Goal: Find specific page/section: Find specific page/section

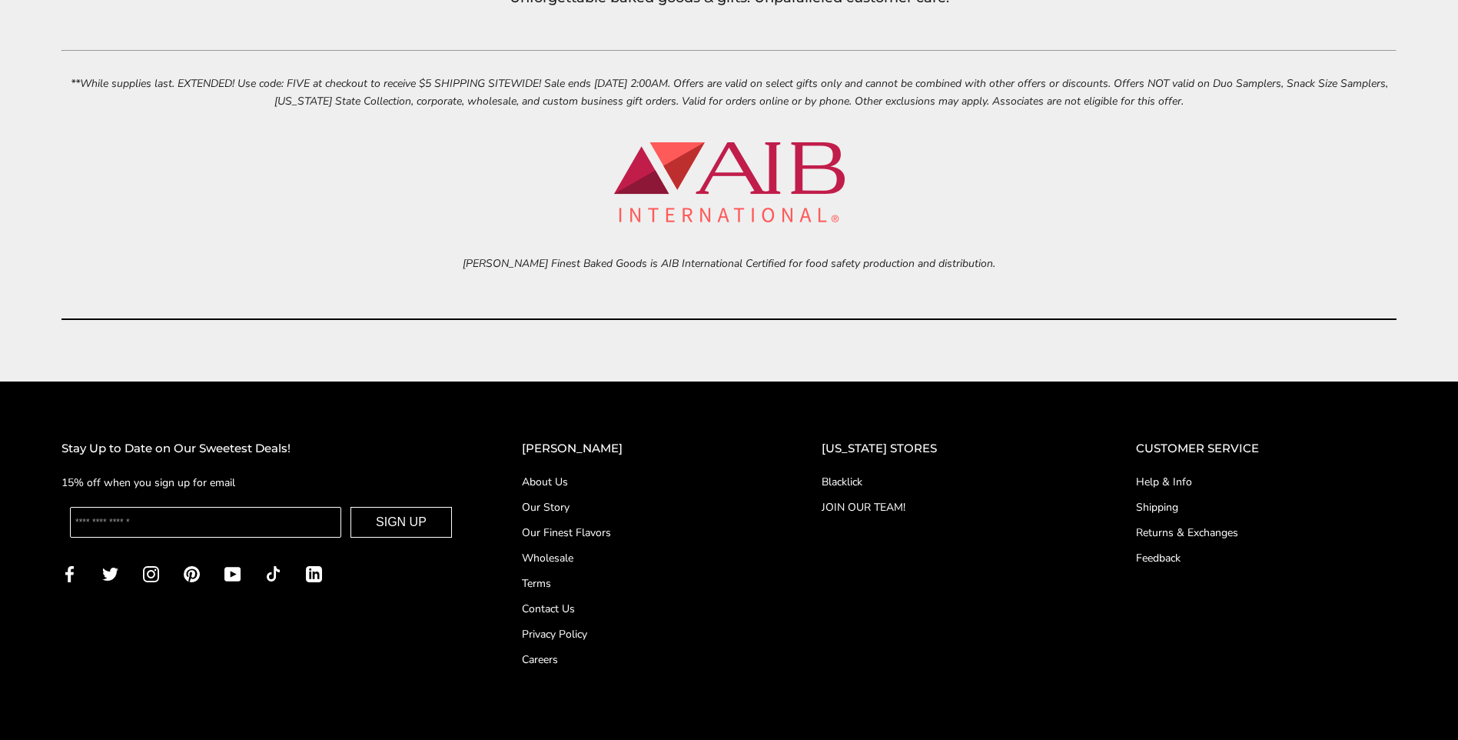
scroll to position [7122, 0]
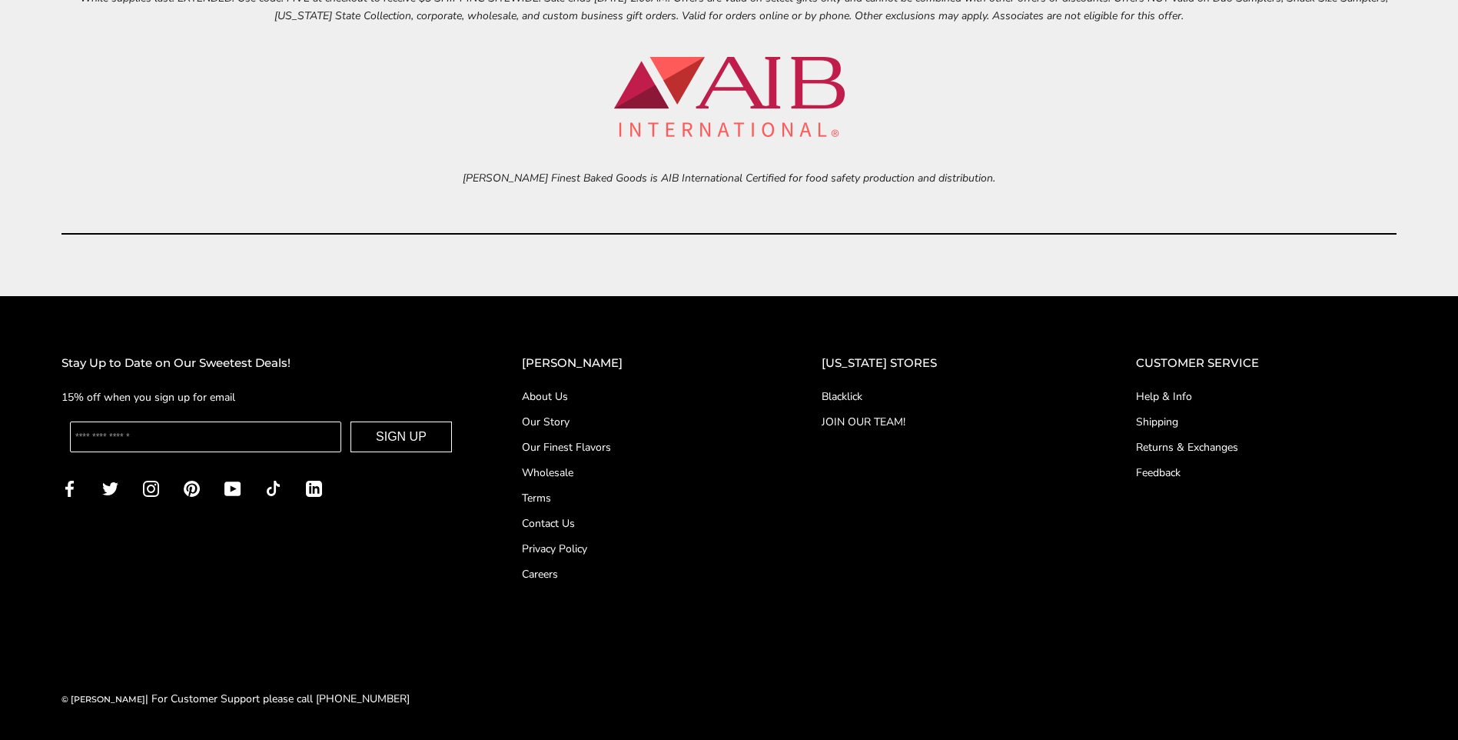
click at [869, 401] on link "Blacklick" at bounding box center [948, 396] width 253 height 16
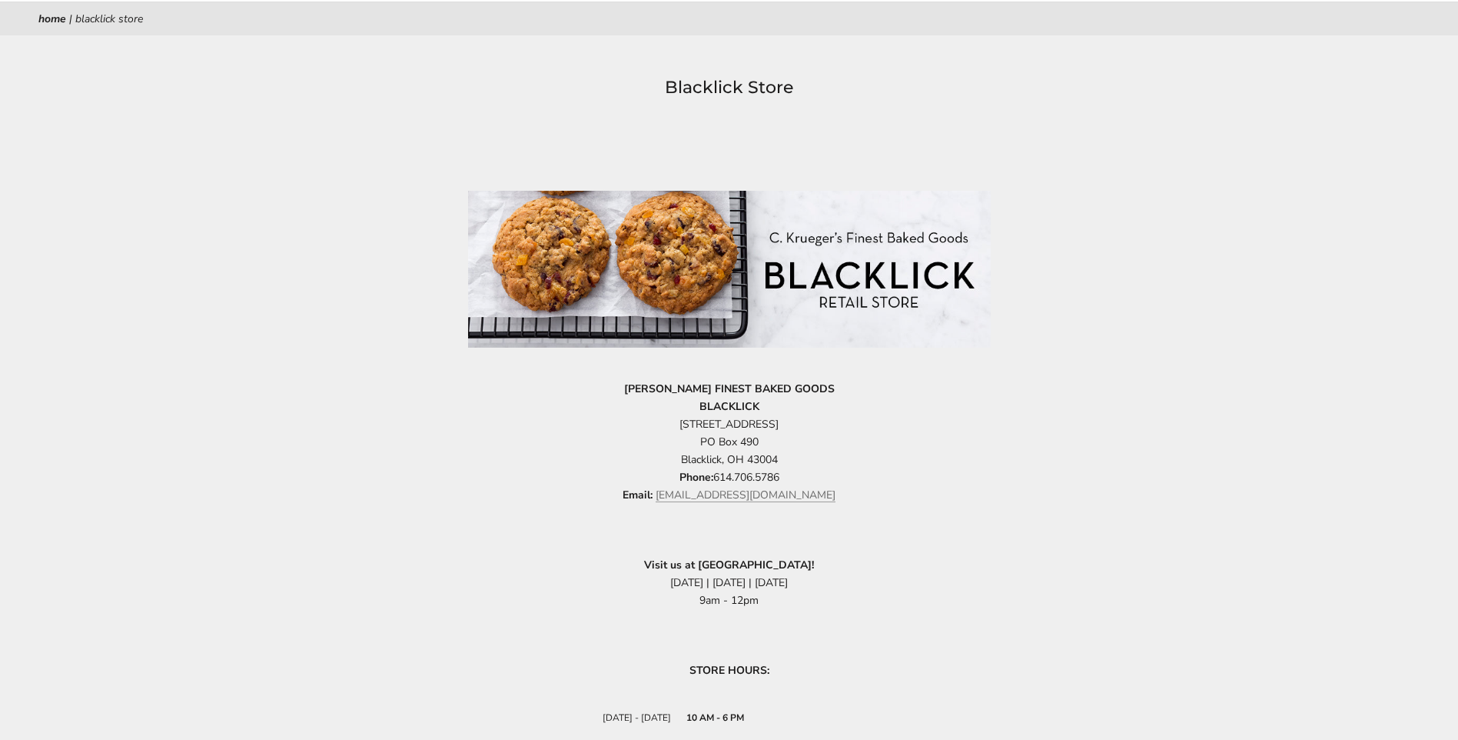
scroll to position [307, 0]
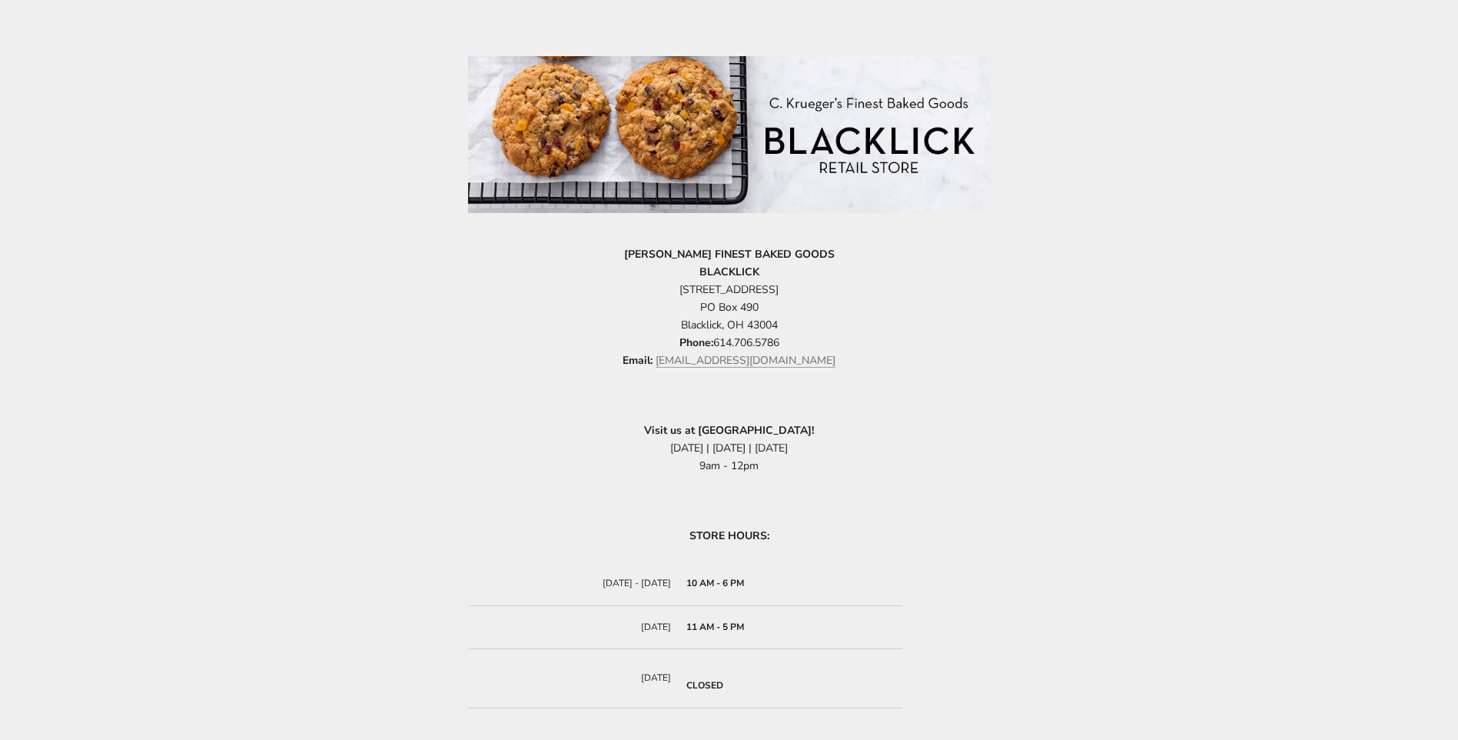
drag, startPoint x: 530, startPoint y: 474, endPoint x: 286, endPoint y: 436, distance: 246.7
click at [286, 436] on div "Blacklick Store [PERSON_NAME] FINEST BAKED GOODS BLACKLICK [STREET_ADDRESS] Pho…" at bounding box center [729, 367] width 1458 height 856
drag, startPoint x: 572, startPoint y: 321, endPoint x: 475, endPoint y: 334, distance: 97.7
click at [475, 334] on p "C.KRUEGER'S FINEST BAKED GOODS BLACKLICK 6845 Commerce Court Drive PO Box 490 B…" at bounding box center [729, 307] width 523 height 125
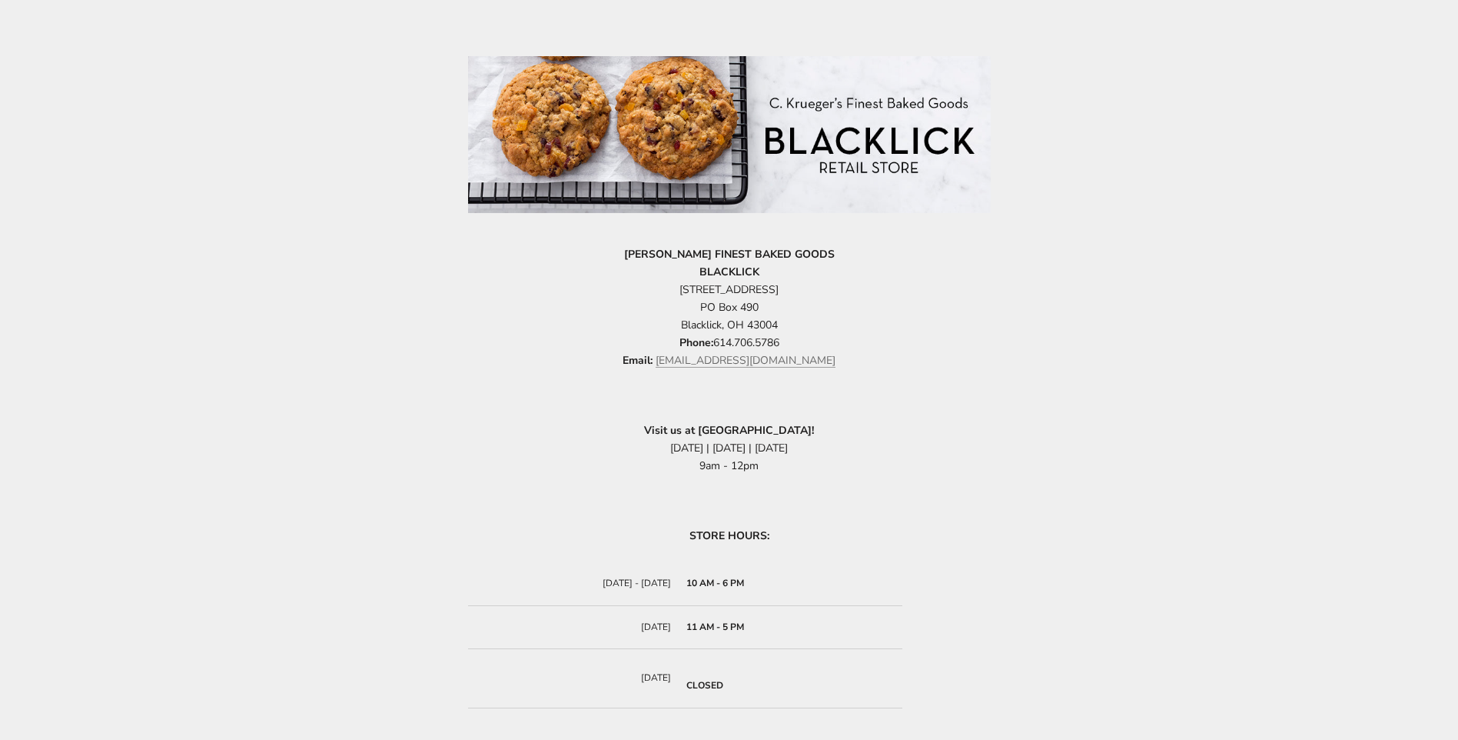
click at [427, 387] on div "Blacklick Store C.KRUEGER'S FINEST BAKED GOODS BLACKLICK 6845 Commerce Court Dr…" at bounding box center [729, 367] width 1458 height 856
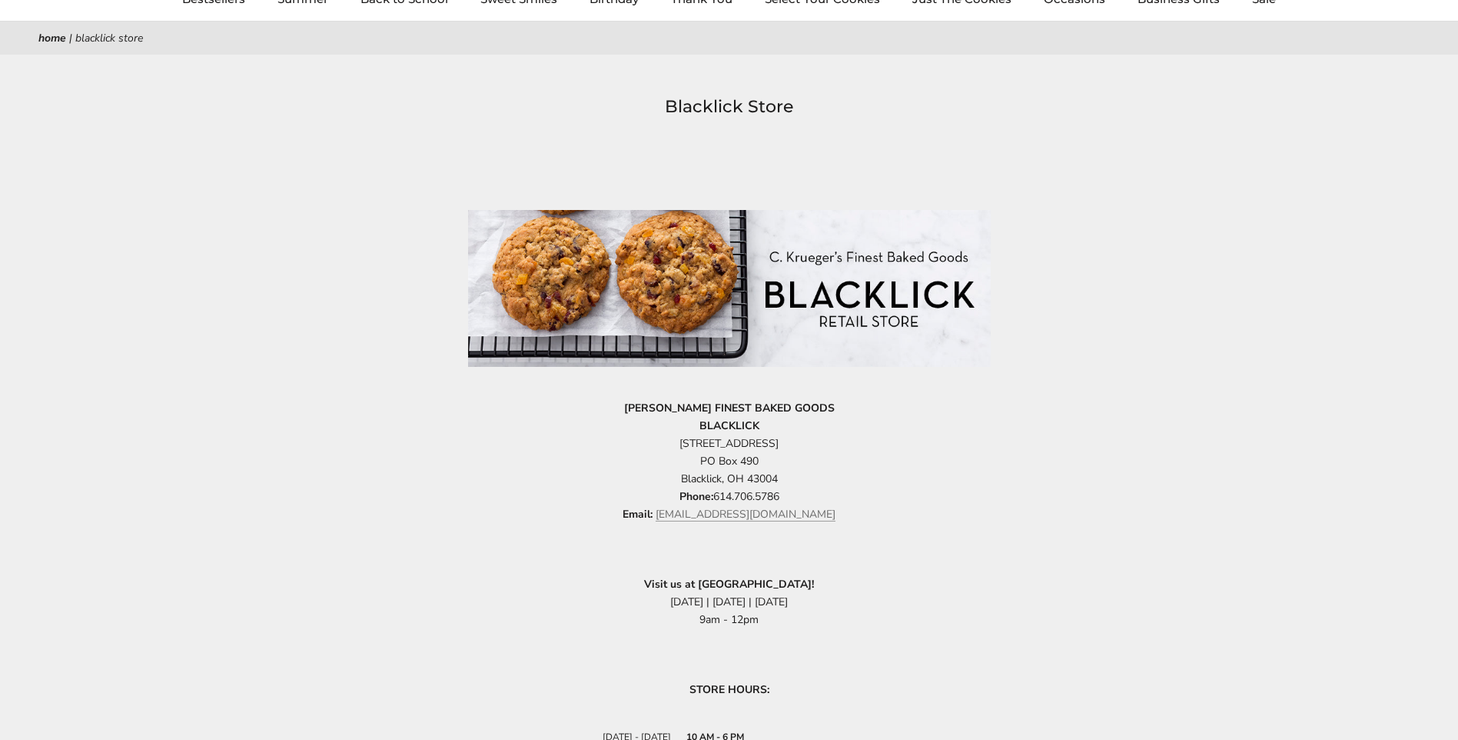
click at [527, 457] on p "C.KRUEGER'S FINEST BAKED GOODS BLACKLICK 6845 Commerce Court Drive PO Box 490 B…" at bounding box center [729, 461] width 523 height 125
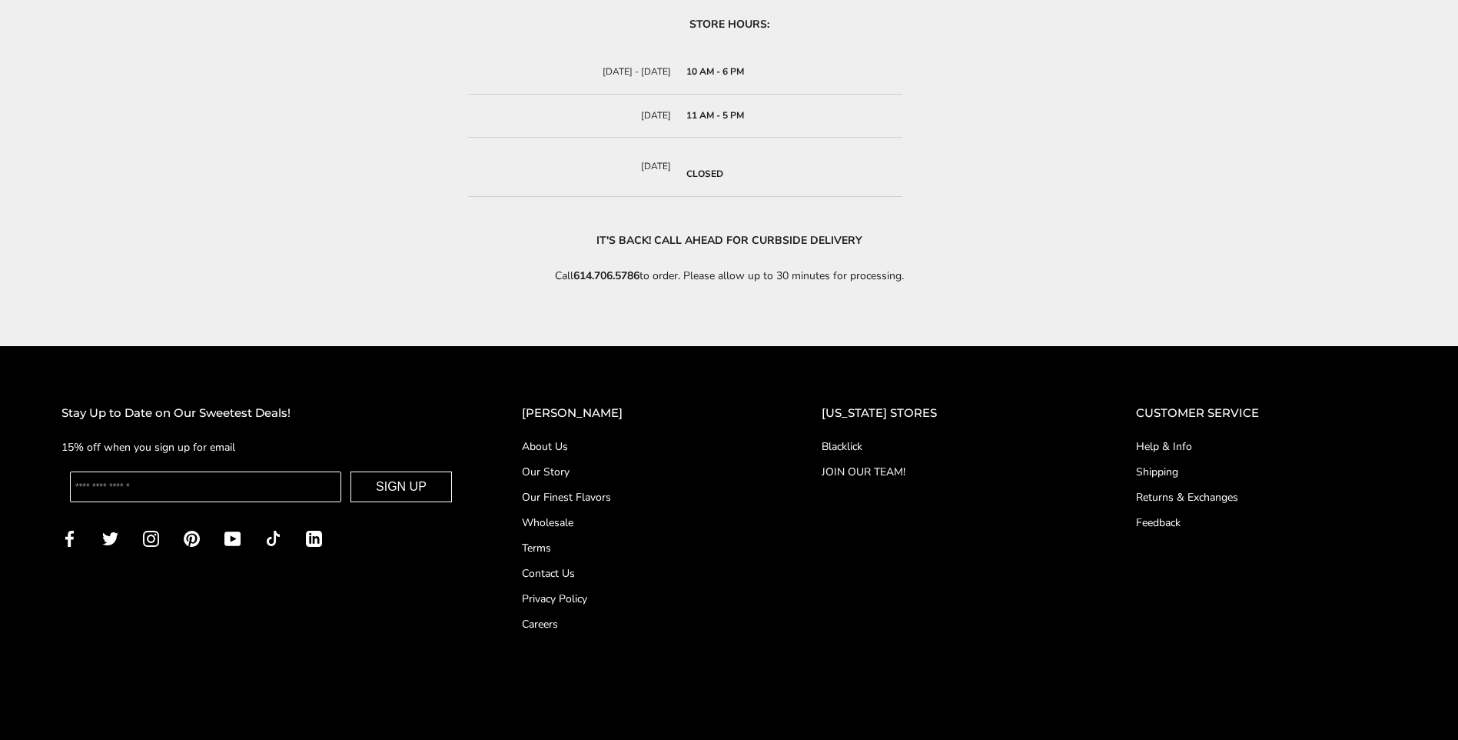
scroll to position [869, 0]
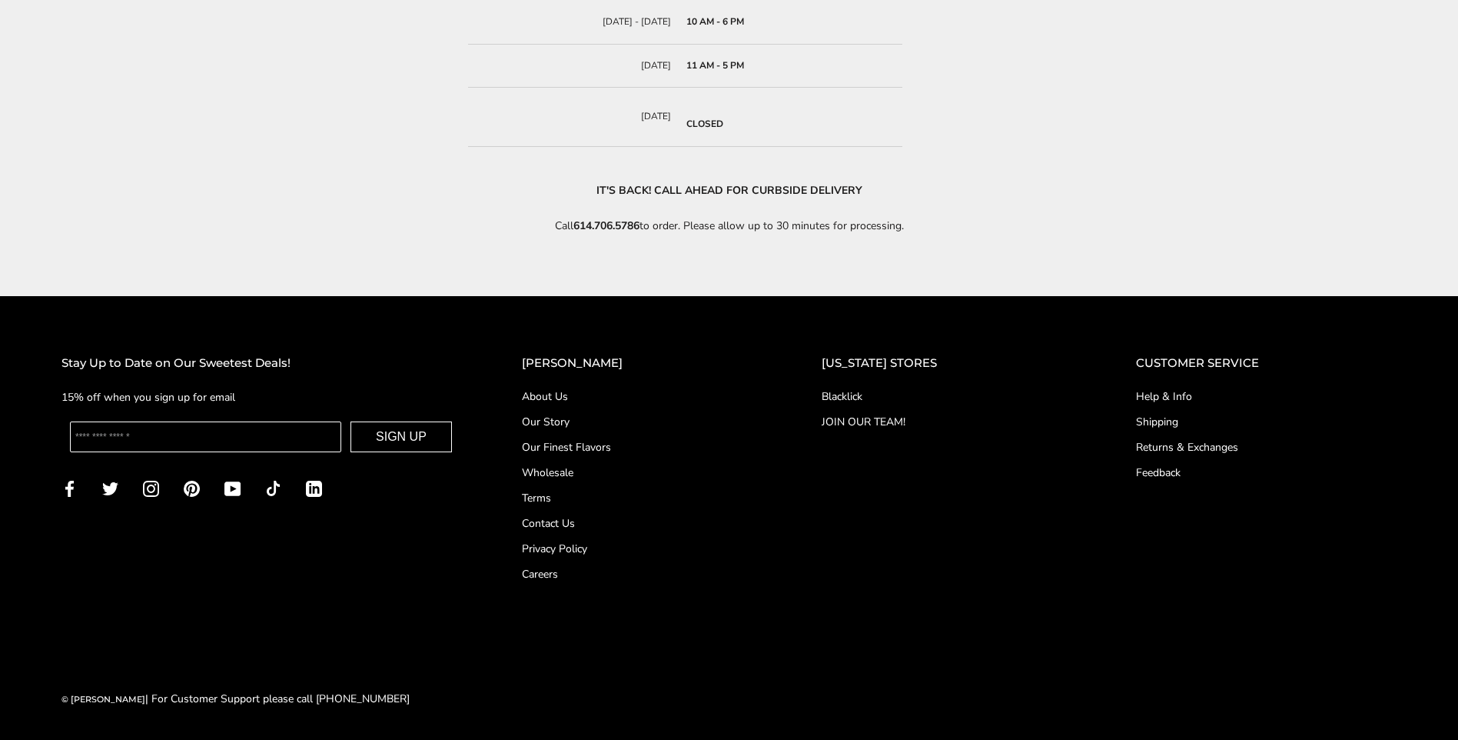
drag, startPoint x: 354, startPoint y: 262, endPoint x: 227, endPoint y: 249, distance: 128.3
drag, startPoint x: 227, startPoint y: 249, endPoint x: 175, endPoint y: 237, distance: 53.7
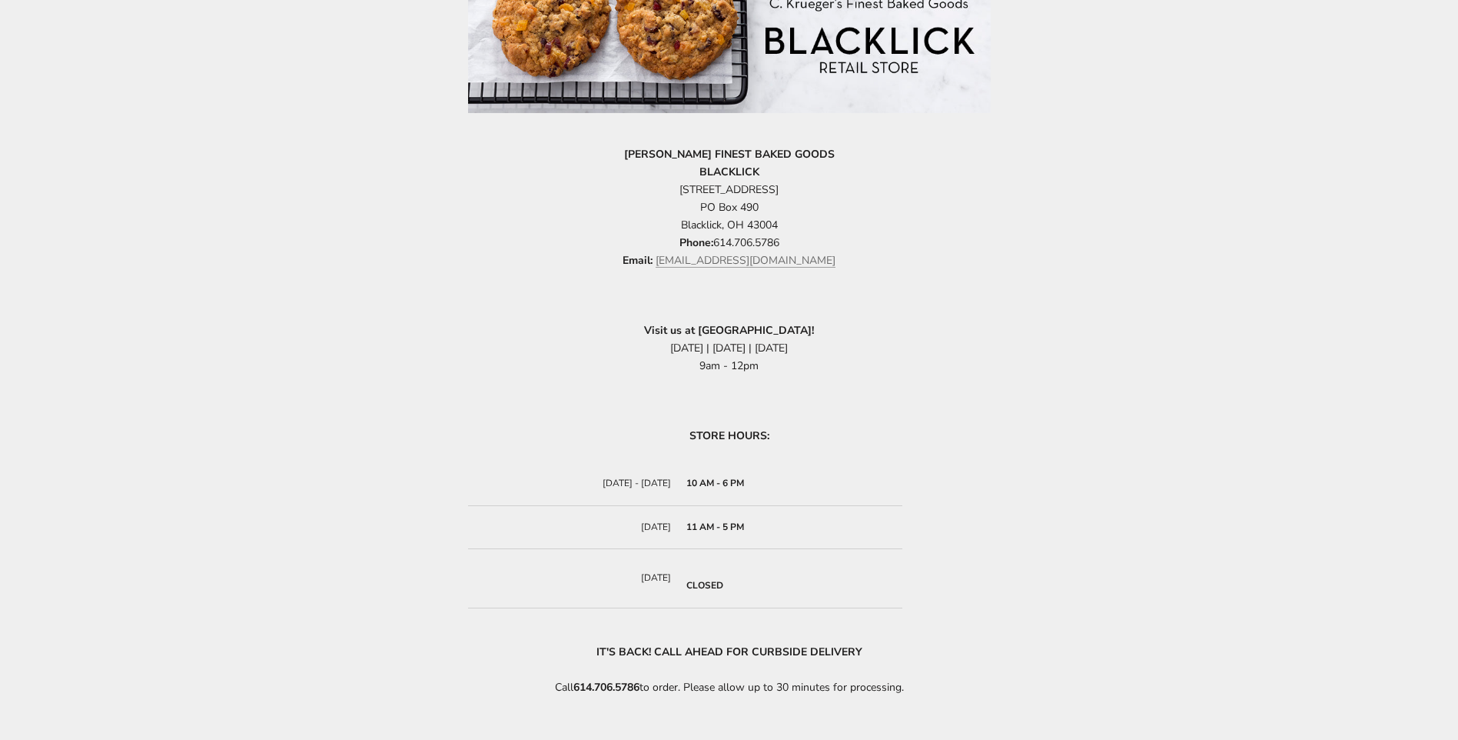
scroll to position [331, 0]
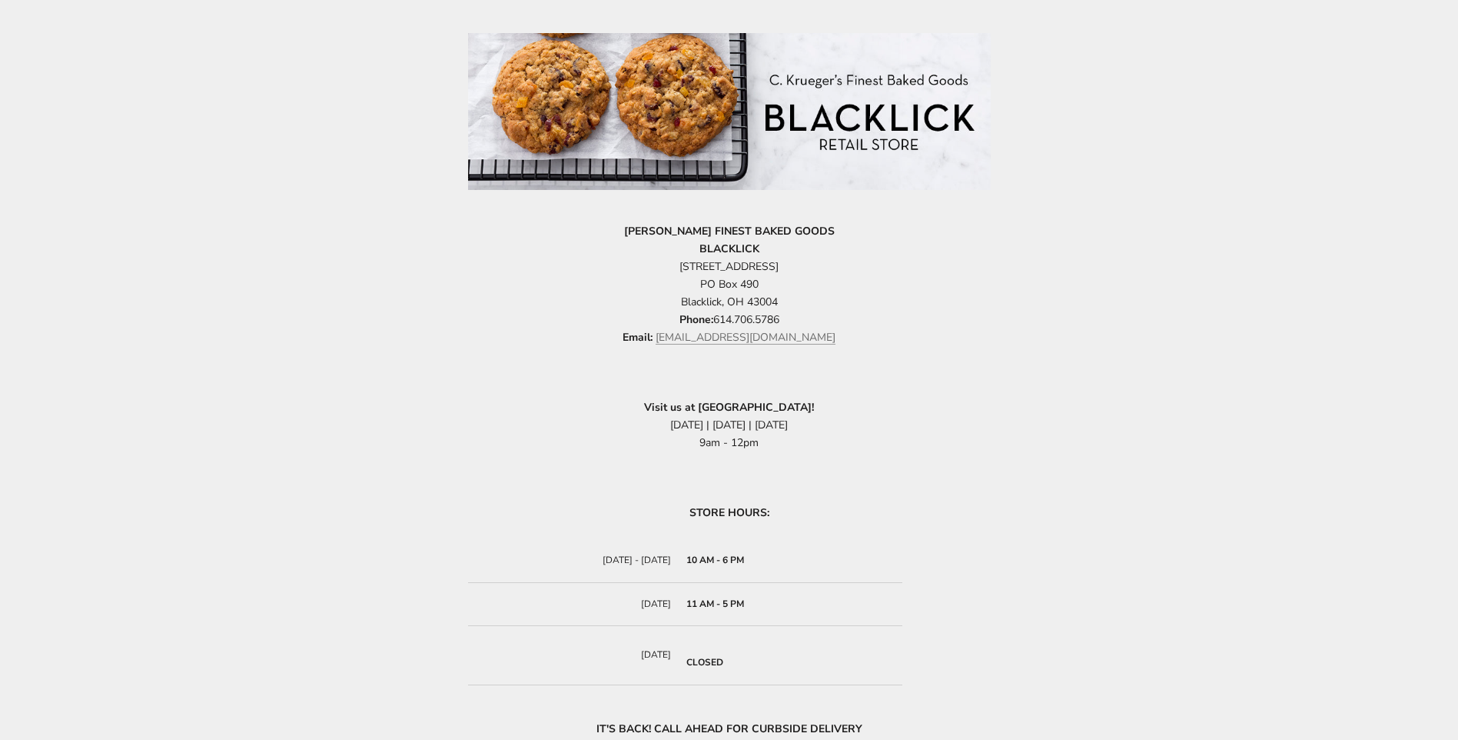
click at [523, 332] on p "C.KRUEGER'S FINEST BAKED GOODS BLACKLICK 6845 Commerce Court Drive PO Box 490 B…" at bounding box center [729, 284] width 523 height 125
drag, startPoint x: 462, startPoint y: 288, endPoint x: 331, endPoint y: 305, distance: 131.8
click at [331, 305] on div "Blacklick Store C.KRUEGER'S FINEST BAKED GOODS BLACKLICK 6845 Commerce Court Dr…" at bounding box center [729, 344] width 1458 height 856
